Goal: Task Accomplishment & Management: Manage account settings

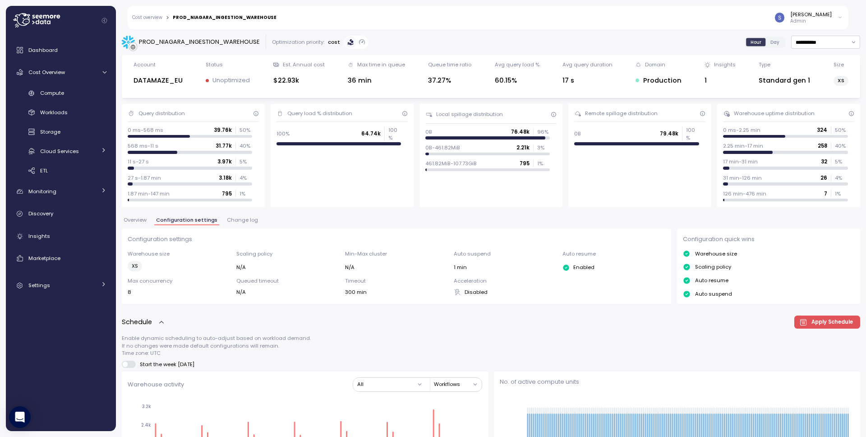
click at [825, 15] on div "[PERSON_NAME]" at bounding box center [812, 14] width 42 height 7
click at [829, 13] on div "[PERSON_NAME]" at bounding box center [812, 14] width 42 height 7
click at [828, 14] on div "[PERSON_NAME]" at bounding box center [812, 14] width 42 height 7
click at [829, 16] on div "[PERSON_NAME]" at bounding box center [812, 14] width 42 height 7
click at [831, 23] on p "Admin" at bounding box center [812, 21] width 42 height 6
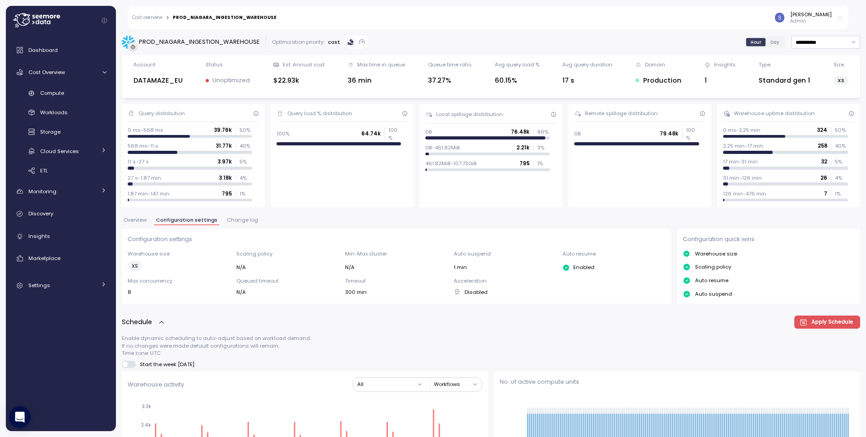
click at [689, 28] on div "Snir Siboni Admin" at bounding box center [565, 17] width 566 height 23
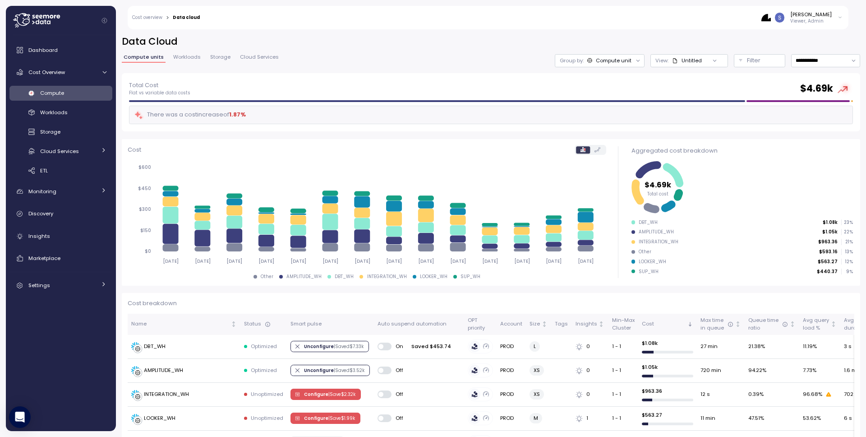
click at [842, 22] on icon at bounding box center [840, 17] width 5 height 11
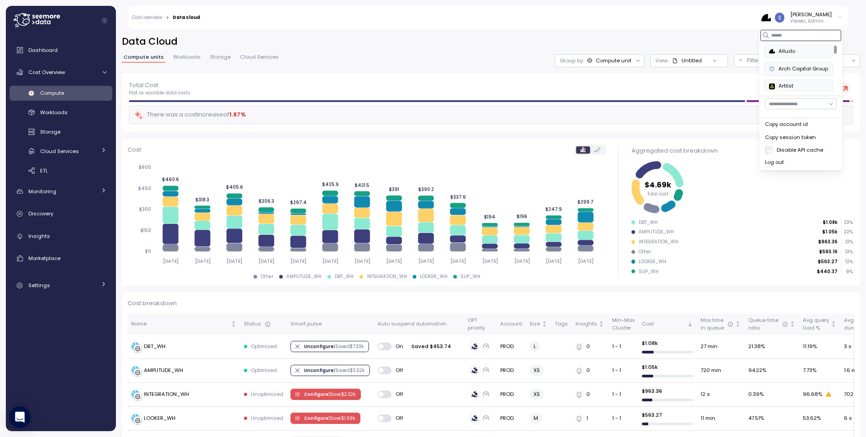
click at [791, 37] on input at bounding box center [801, 35] width 81 height 11
click at [801, 54] on div "Paychex" at bounding box center [801, 51] width 46 height 8
type input "***"
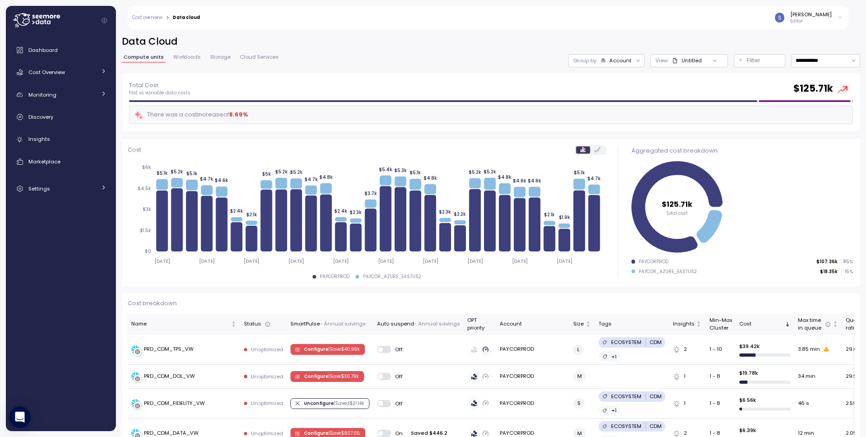
scroll to position [247, 0]
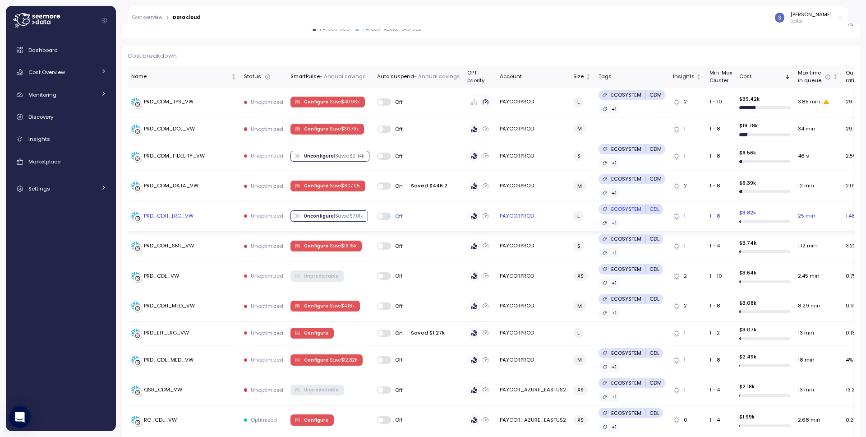
click at [176, 214] on div "PRD_CDH_LRG_VW" at bounding box center [169, 216] width 50 height 8
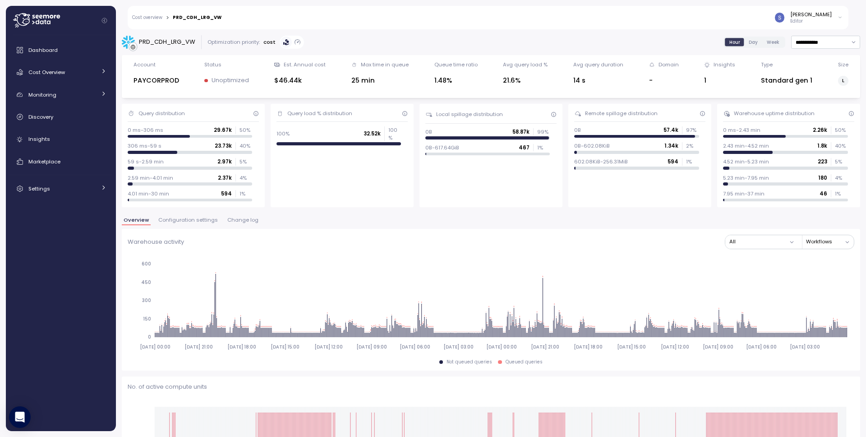
click at [176, 222] on span "Configuration settings" at bounding box center [188, 219] width 60 height 5
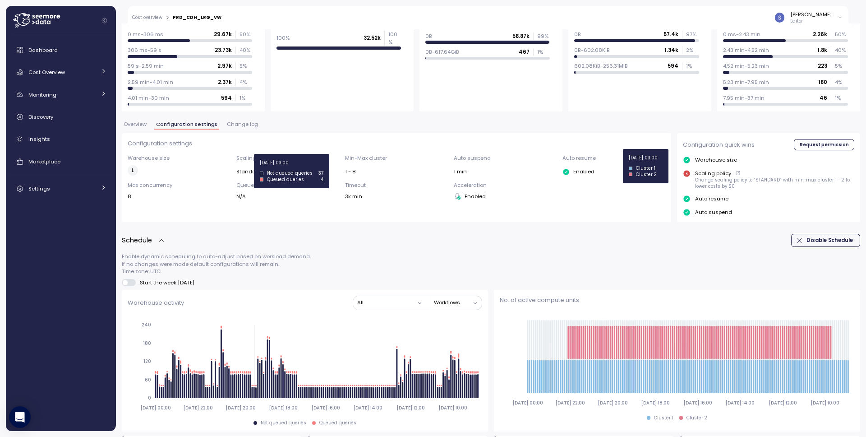
scroll to position [95, 0]
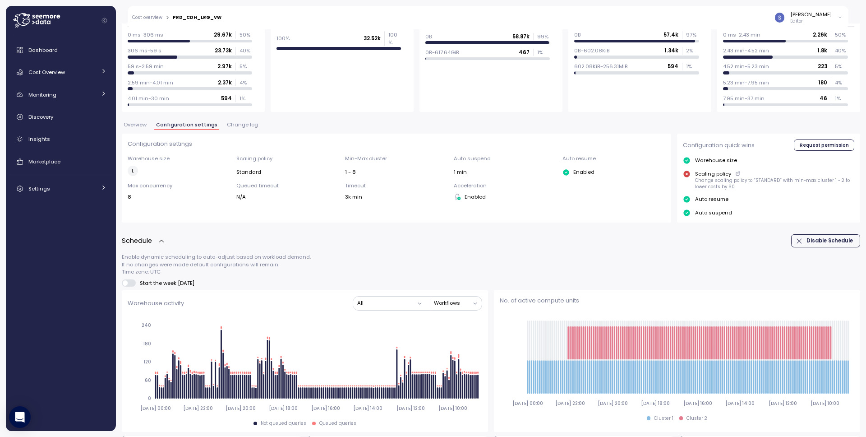
click at [231, 123] on span "Change log" at bounding box center [242, 124] width 31 height 5
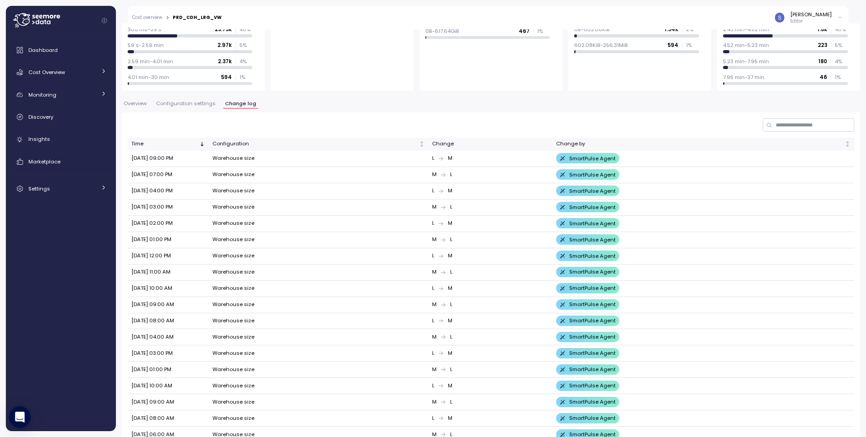
scroll to position [111, 0]
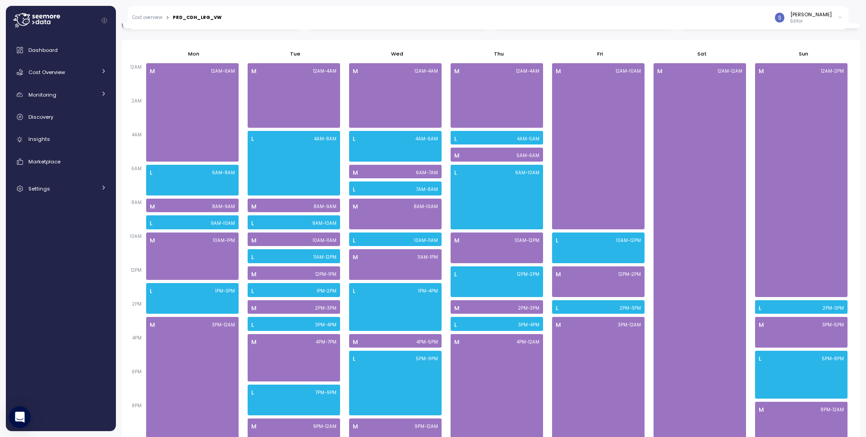
scroll to position [547, 0]
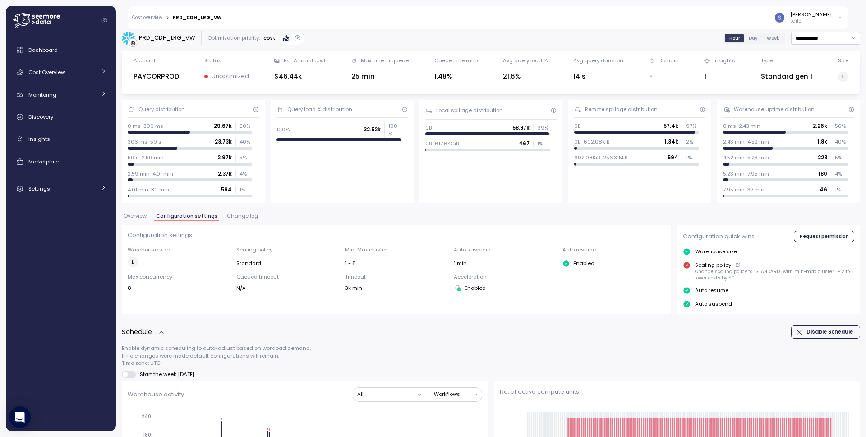
scroll to position [5, 0]
click at [125, 372] on span at bounding box center [125, 372] width 5 height 5
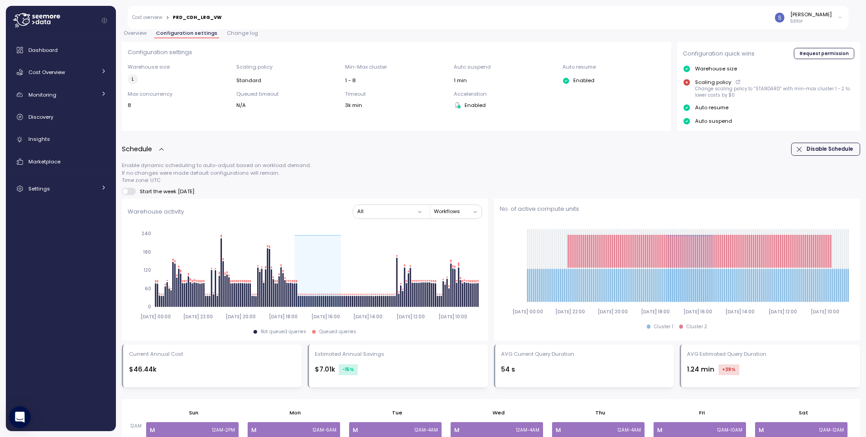
scroll to position [589, 0]
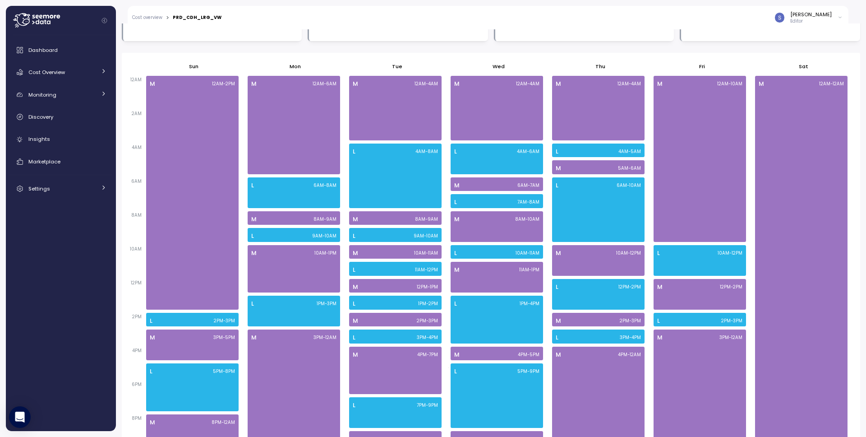
scroll to position [519, 0]
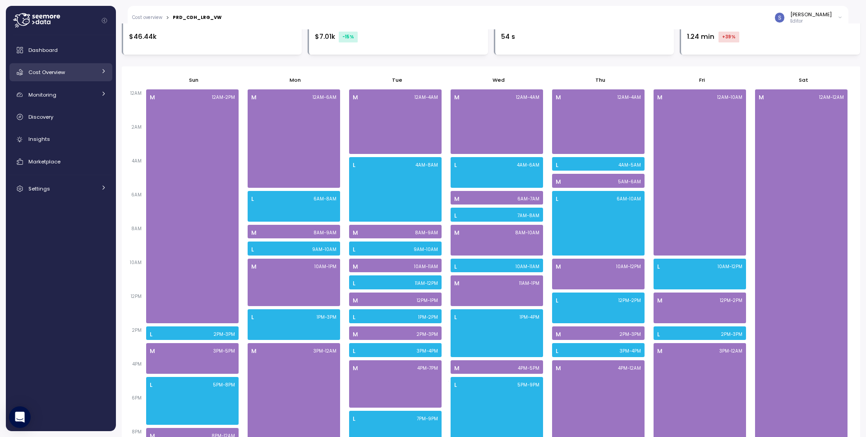
click at [56, 70] on span "Cost Overview" at bounding box center [46, 72] width 37 height 7
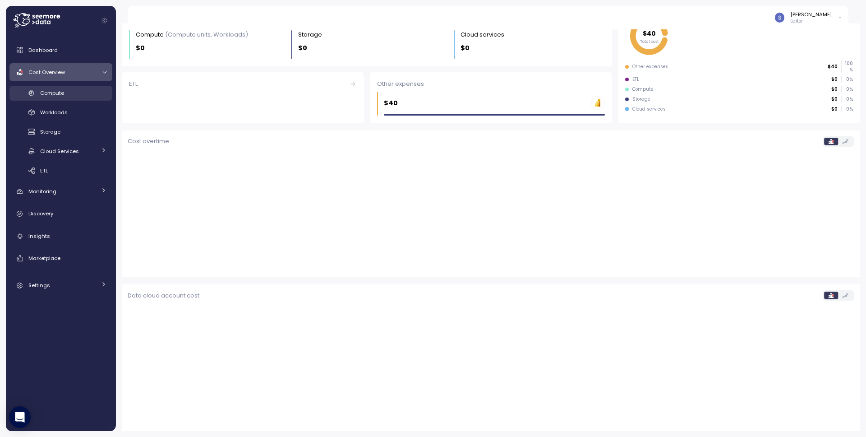
scroll to position [127, 0]
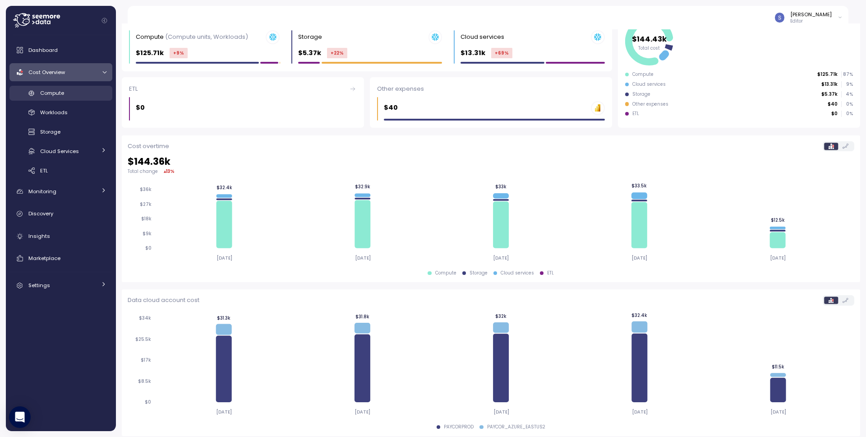
click at [55, 96] on span "Compute" at bounding box center [52, 92] width 24 height 7
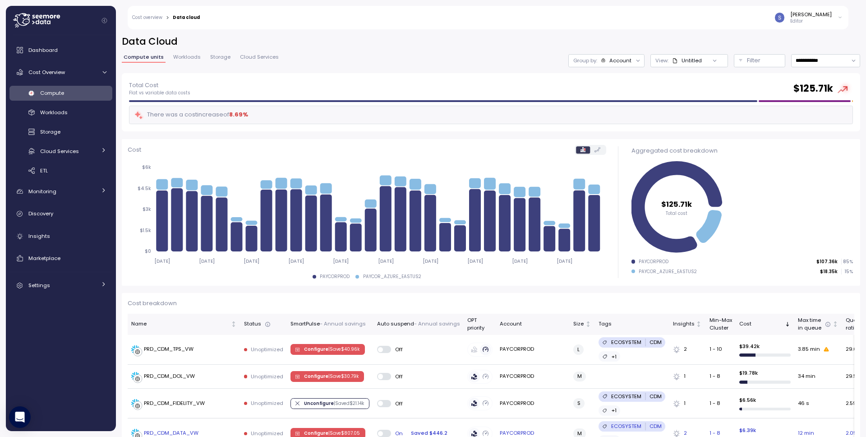
scroll to position [66, 0]
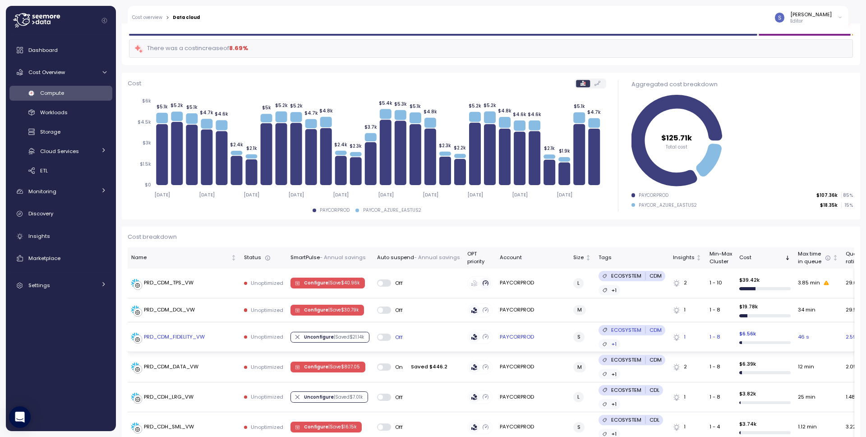
click at [180, 336] on div "PRD_CDM_FIDELITY_VW" at bounding box center [174, 337] width 61 height 8
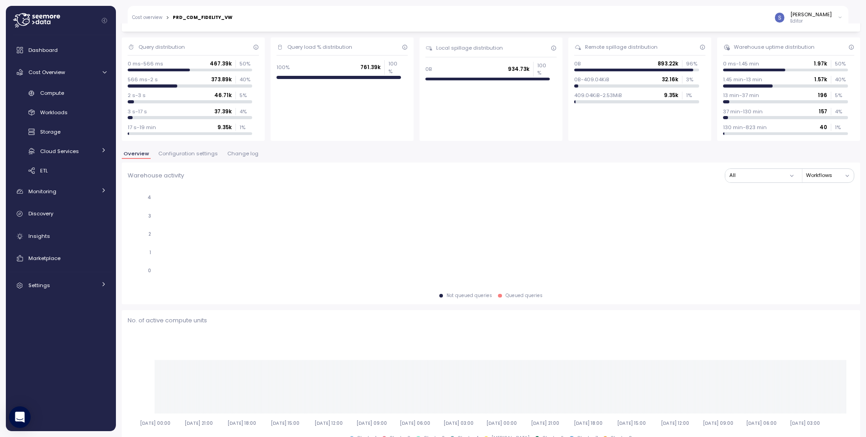
click at [183, 158] on div "Overview Configuration settings Change log" at bounding box center [491, 157] width 739 height 12
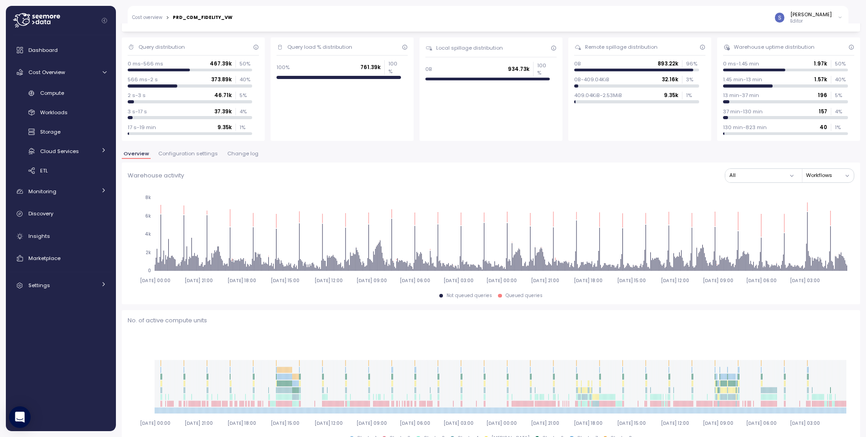
click at [185, 154] on span "Configuration settings" at bounding box center [188, 153] width 60 height 5
type input "*********"
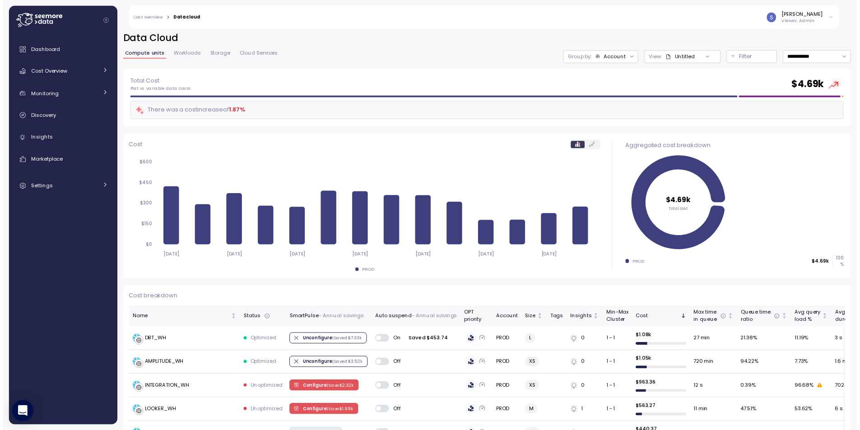
scroll to position [4, 0]
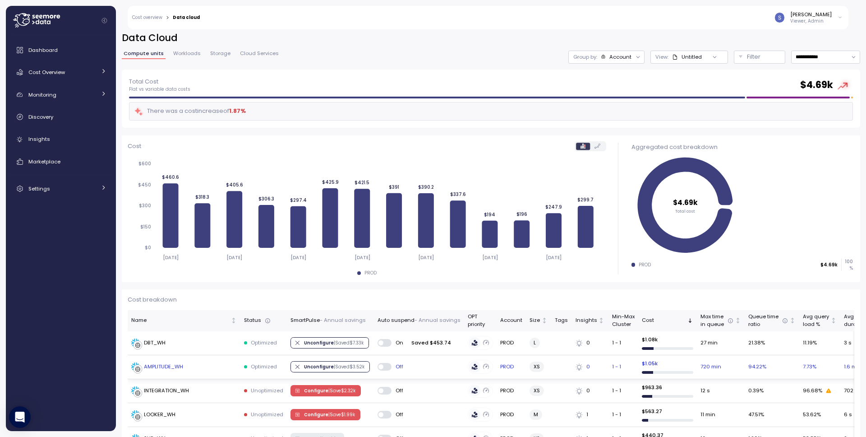
click at [156, 368] on div "AMPLITUDE_WH" at bounding box center [163, 367] width 39 height 8
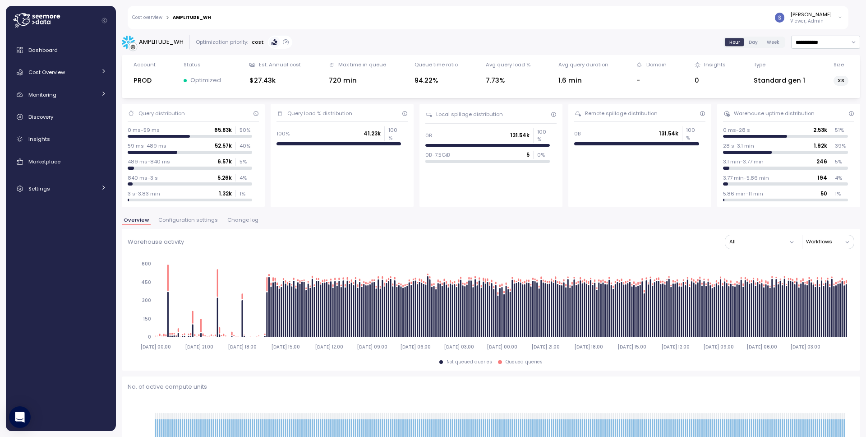
click at [186, 220] on span "Configuration settings" at bounding box center [188, 219] width 60 height 5
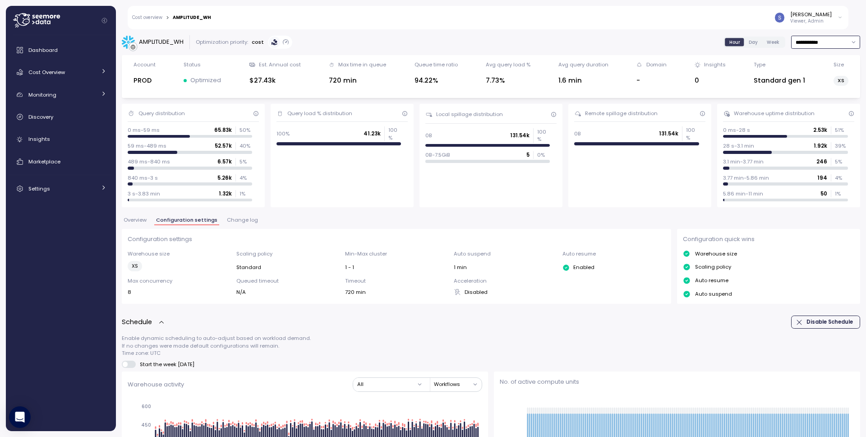
click at [842, 42] on input "**********" at bounding box center [825, 42] width 69 height 13
click at [808, 106] on div "Last 30 days" at bounding box center [816, 107] width 33 height 7
click at [796, 42] on input "**********" at bounding box center [825, 42] width 69 height 13
click at [815, 116] on div "Last 6 months" at bounding box center [818, 119] width 37 height 7
click at [250, 218] on span "Change log" at bounding box center [242, 219] width 31 height 5
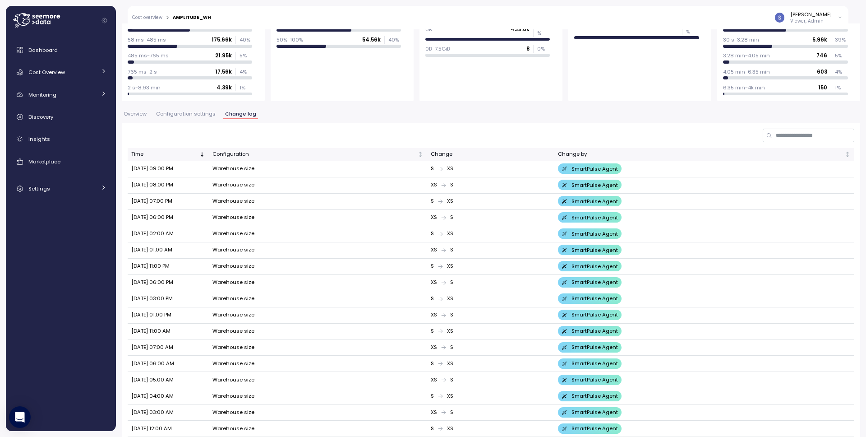
scroll to position [106, 0]
click at [182, 115] on span "Configuration settings" at bounding box center [186, 114] width 60 height 5
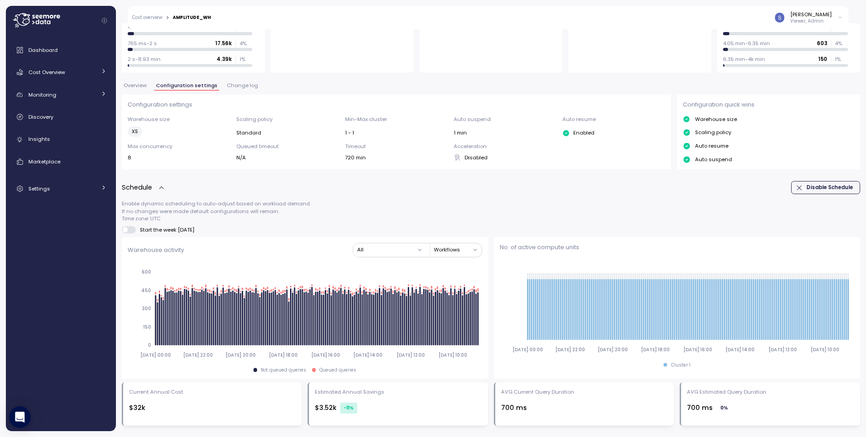
scroll to position [60, 0]
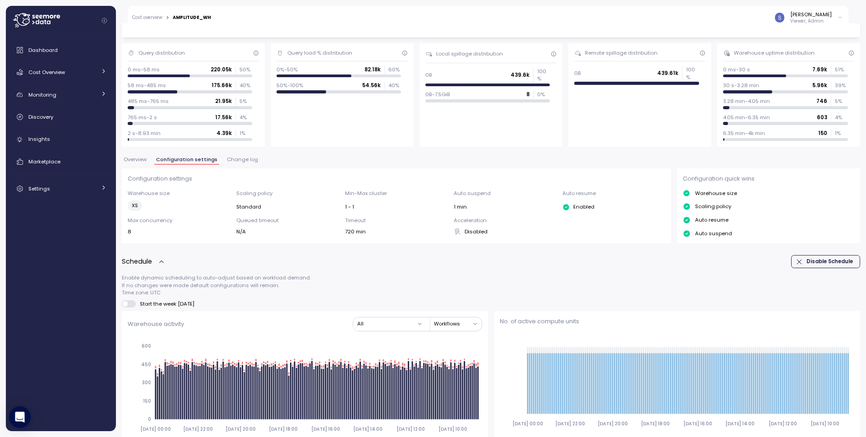
click at [245, 162] on span "Change log" at bounding box center [242, 159] width 31 height 5
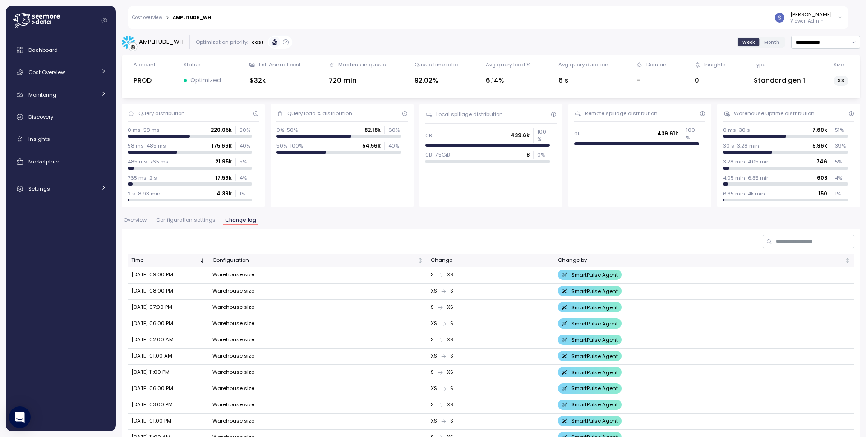
click at [190, 219] on span "Configuration settings" at bounding box center [186, 219] width 60 height 5
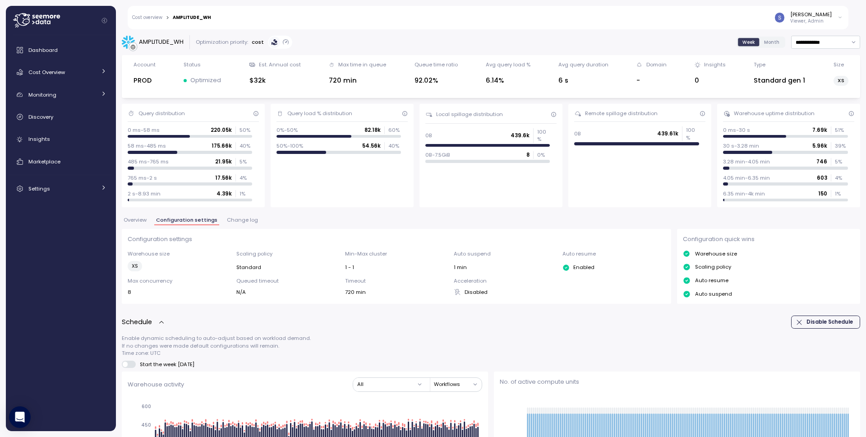
click at [137, 218] on span "Overview" at bounding box center [135, 219] width 23 height 5
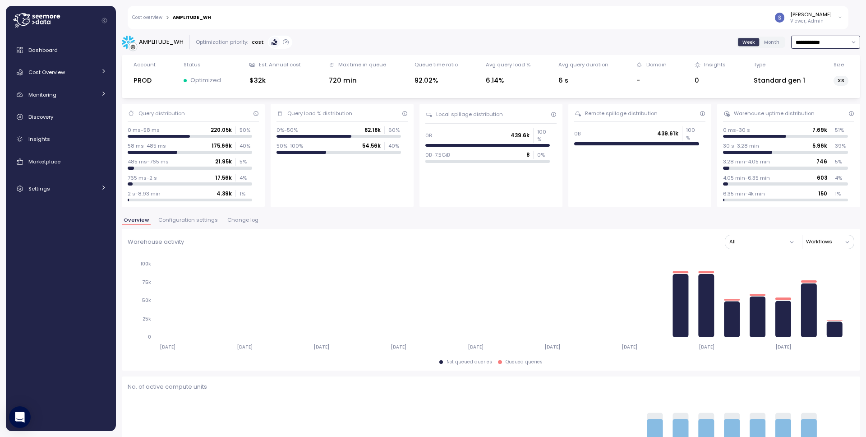
click at [840, 40] on input "**********" at bounding box center [825, 42] width 69 height 13
click at [805, 106] on div "Last 30 days" at bounding box center [816, 107] width 33 height 7
type input "**********"
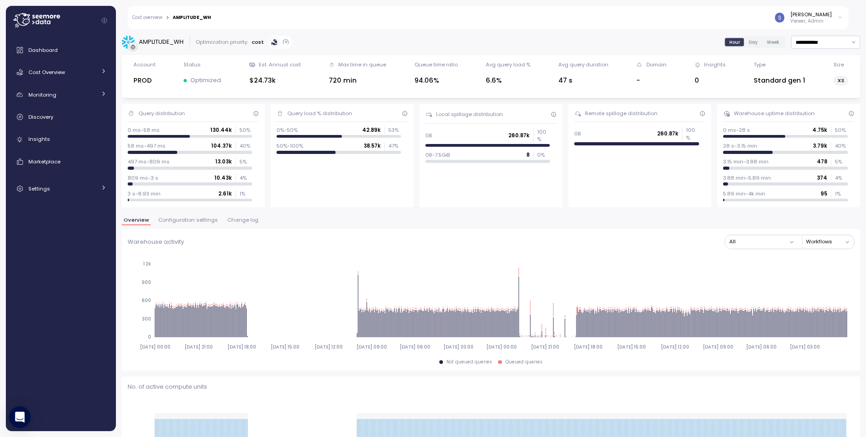
click at [749, 41] on span "Day" at bounding box center [753, 42] width 9 height 7
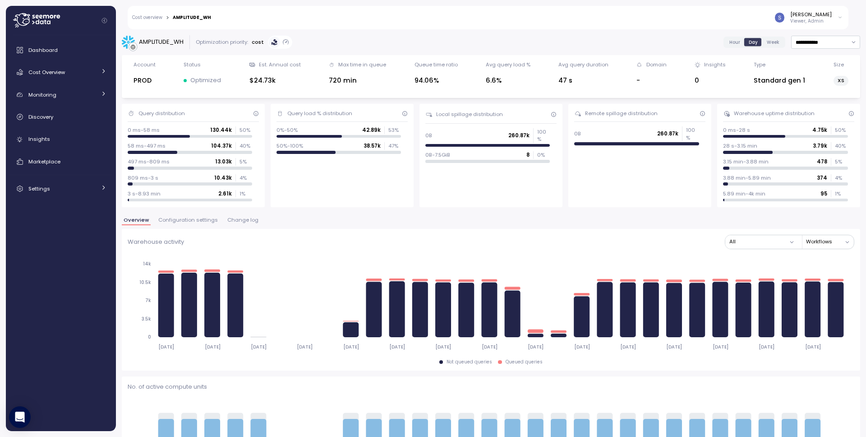
click at [197, 221] on span "Configuration settings" at bounding box center [188, 219] width 60 height 5
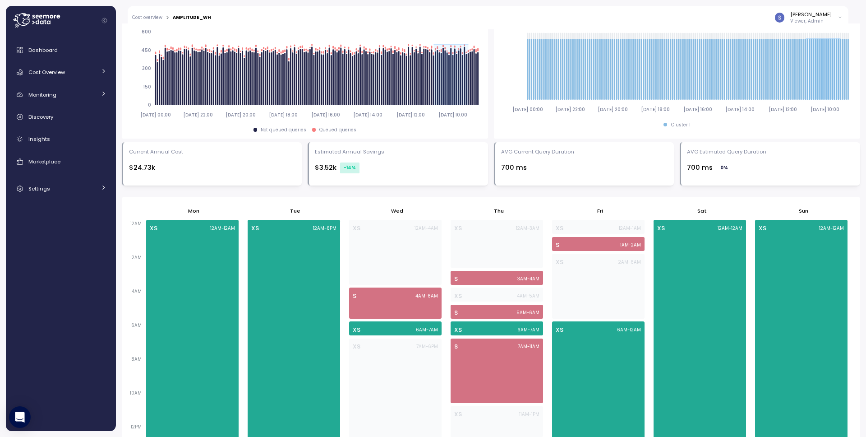
scroll to position [79, 0]
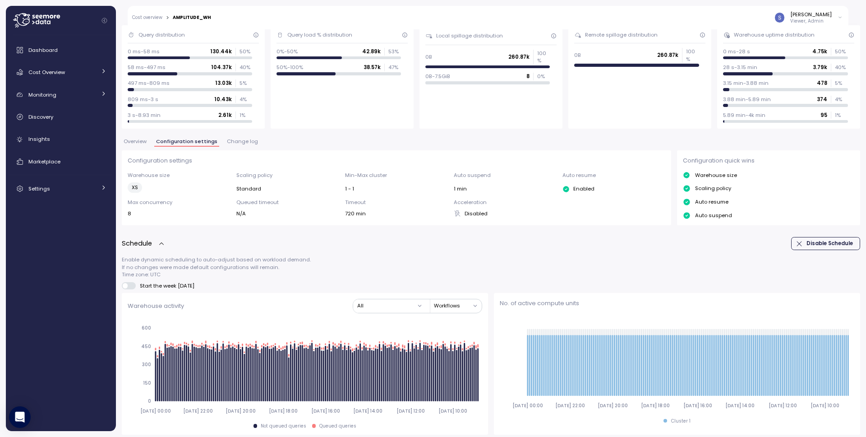
click at [125, 286] on span at bounding box center [125, 285] width 5 height 5
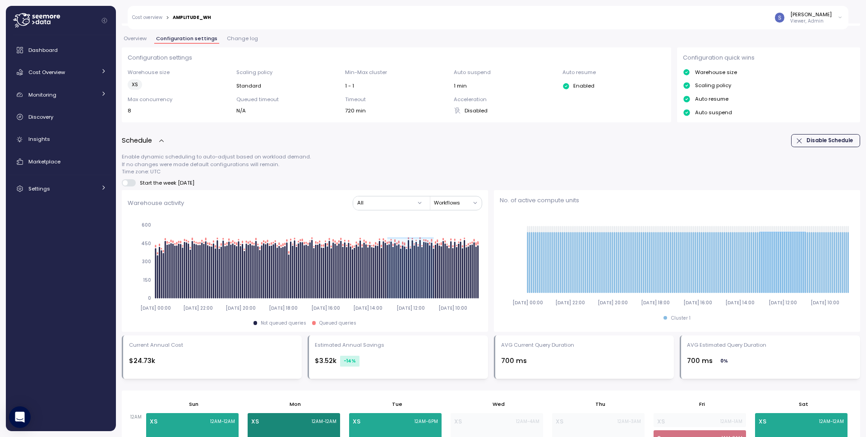
scroll to position [146, 0]
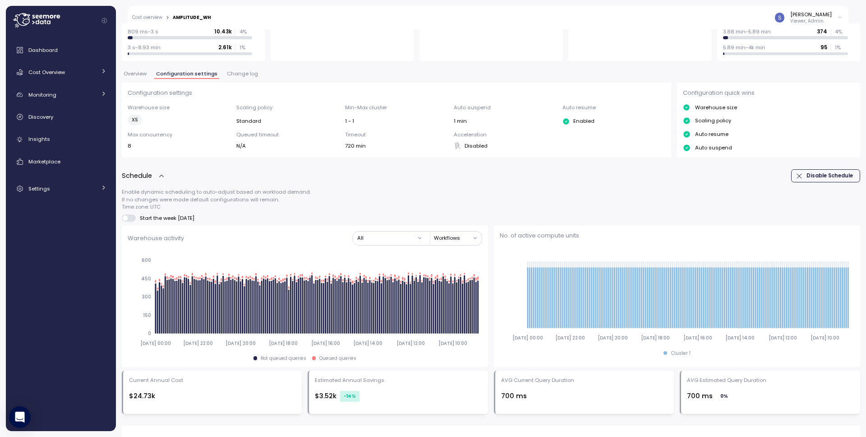
click at [190, 16] on div "AMPLITUDE_WH" at bounding box center [192, 17] width 38 height 5
copy div "AMPLITUDE_WH"
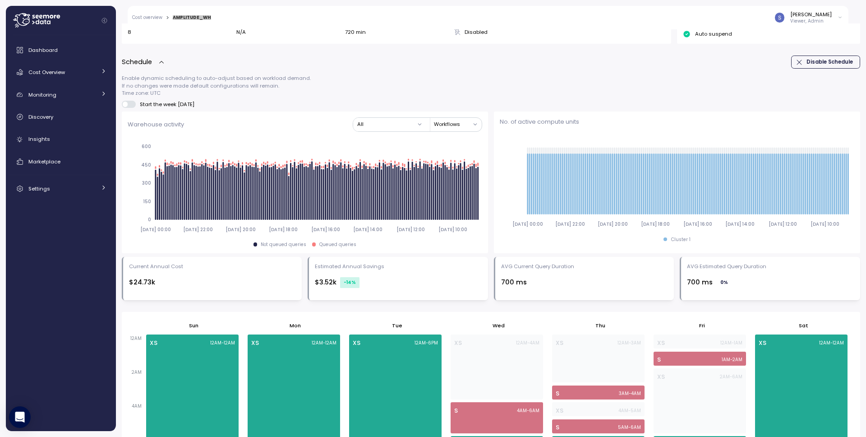
scroll to position [260, 0]
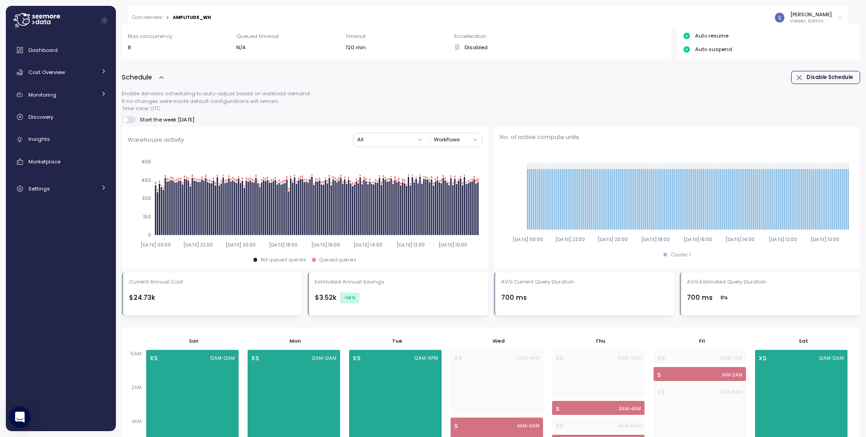
scroll to position [46, 0]
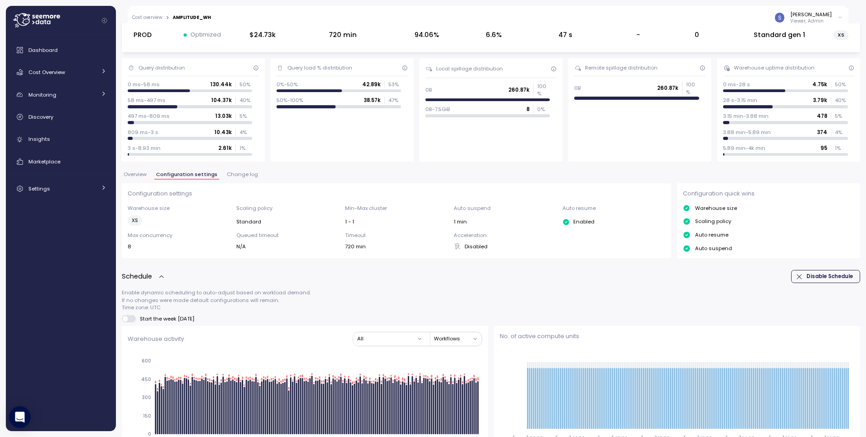
click at [186, 177] on span "Configuration settings" at bounding box center [186, 174] width 61 height 5
click at [140, 176] on span "Overview" at bounding box center [135, 174] width 23 height 5
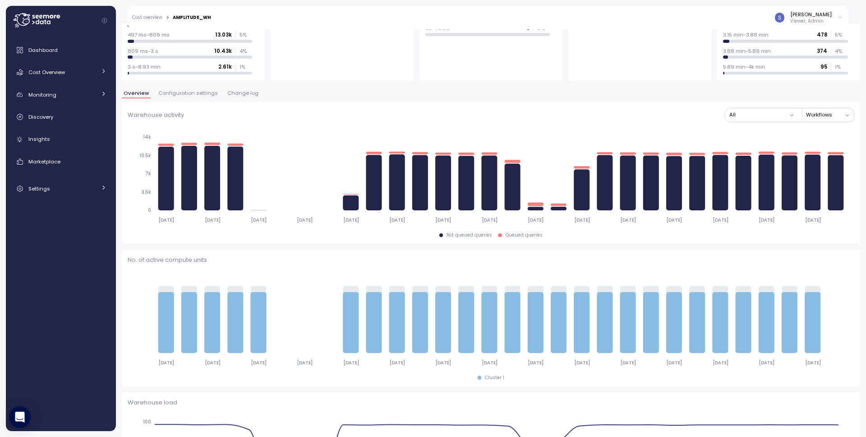
scroll to position [124, 0]
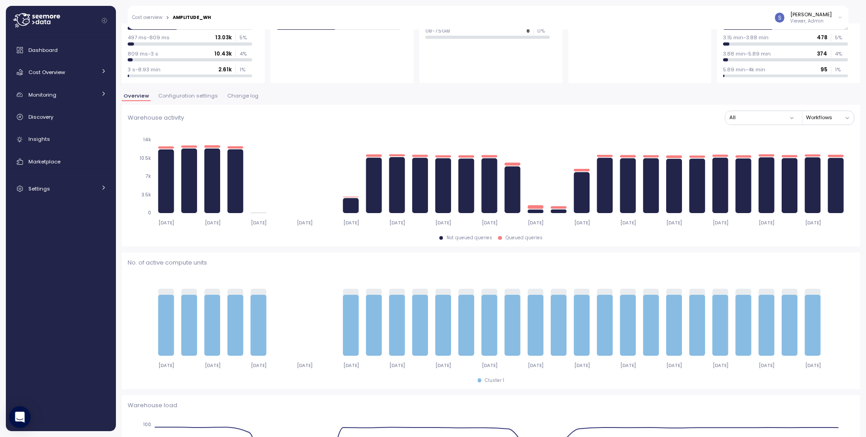
click at [181, 97] on span "Configuration settings" at bounding box center [188, 95] width 60 height 5
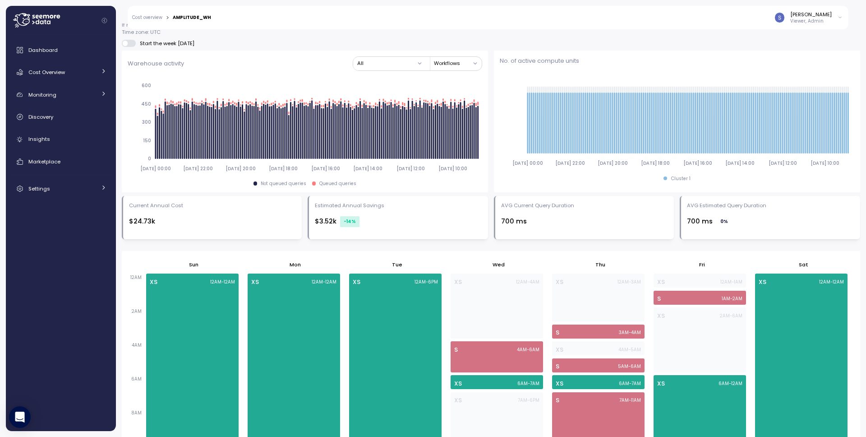
scroll to position [324, 0]
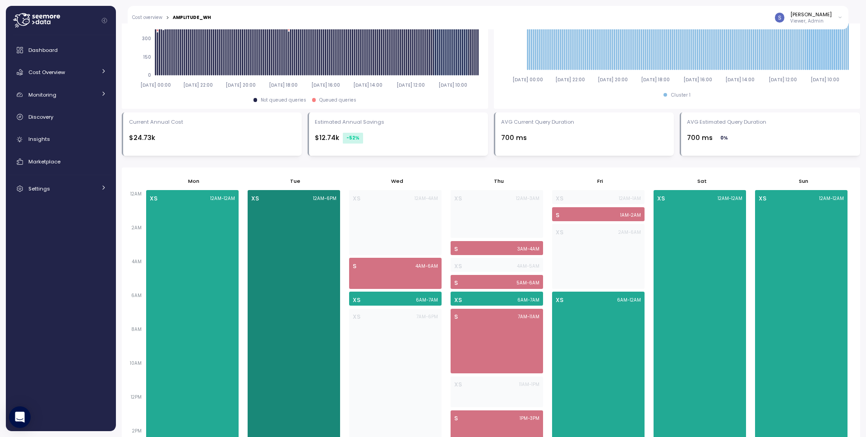
scroll to position [404, 0]
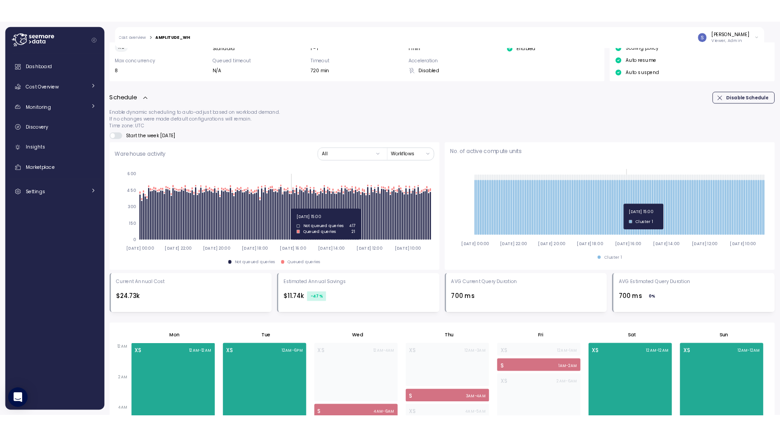
scroll to position [236, 0]
